Goal: Information Seeking & Learning: Learn about a topic

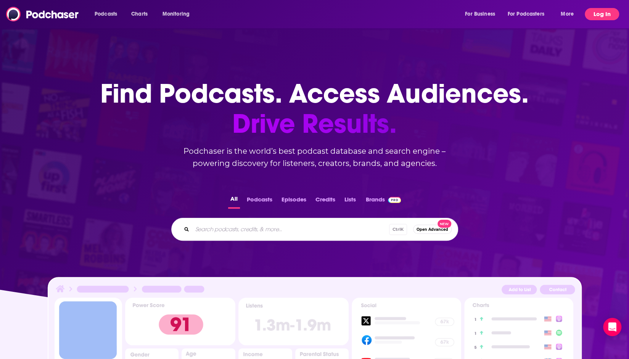
click at [592, 11] on button "Log In" at bounding box center [601, 14] width 34 height 12
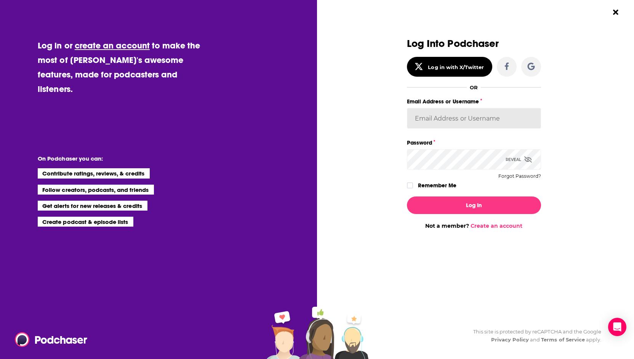
type input "[PERSON_NAME][EMAIL_ADDRESS][DOMAIN_NAME]"
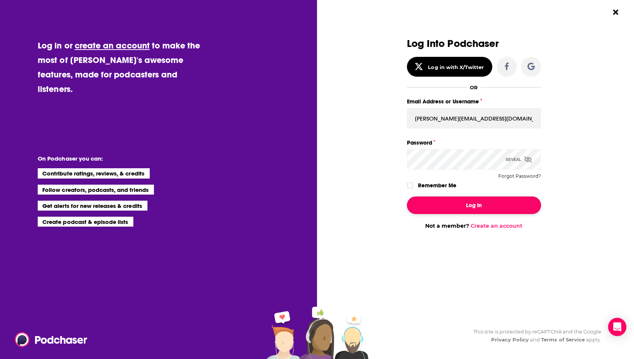
click at [483, 204] on button "Log In" at bounding box center [474, 205] width 134 height 18
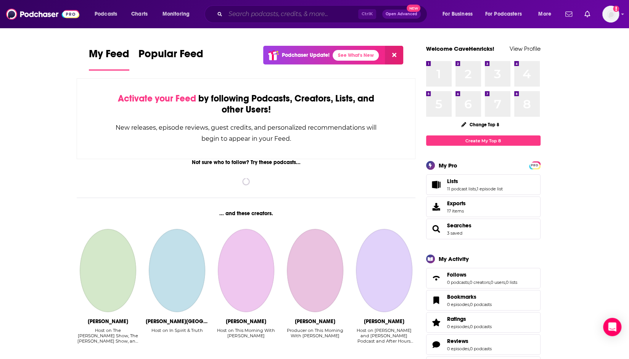
click at [308, 17] on input "Search podcasts, credits, & more..." at bounding box center [291, 14] width 133 height 12
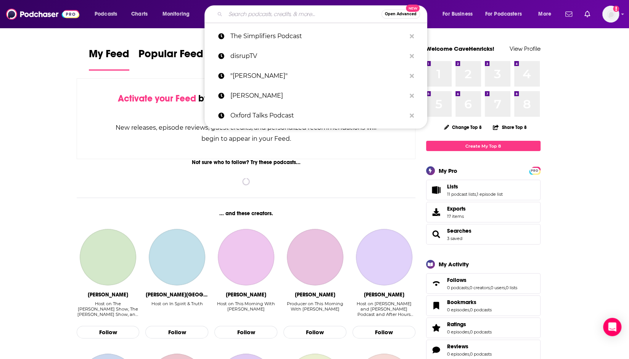
paste input "Feminist Book Club"
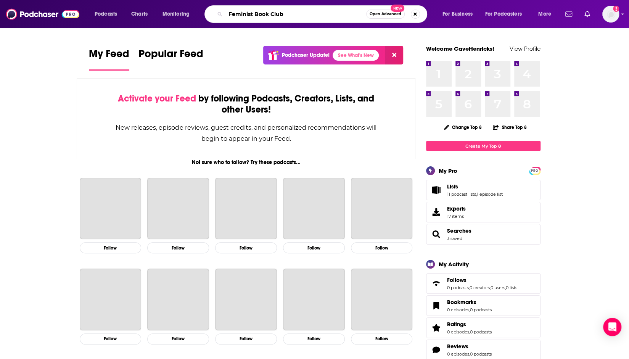
type input "Feminist Book Club"
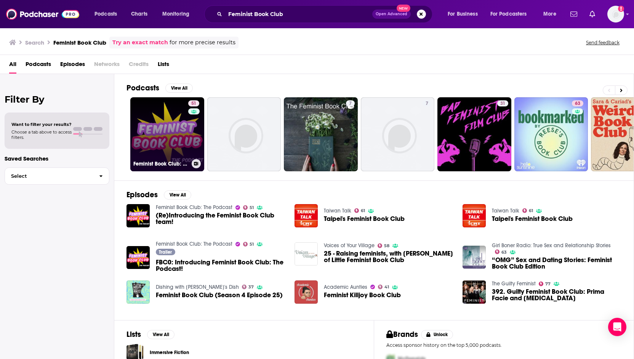
click at [159, 137] on link "51 Feminist Book Club: The Podcast" at bounding box center [167, 134] width 74 height 74
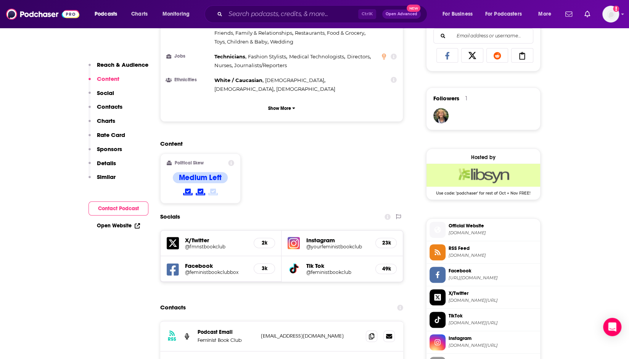
scroll to position [526, 0]
